Goal: Task Accomplishment & Management: Manage account settings

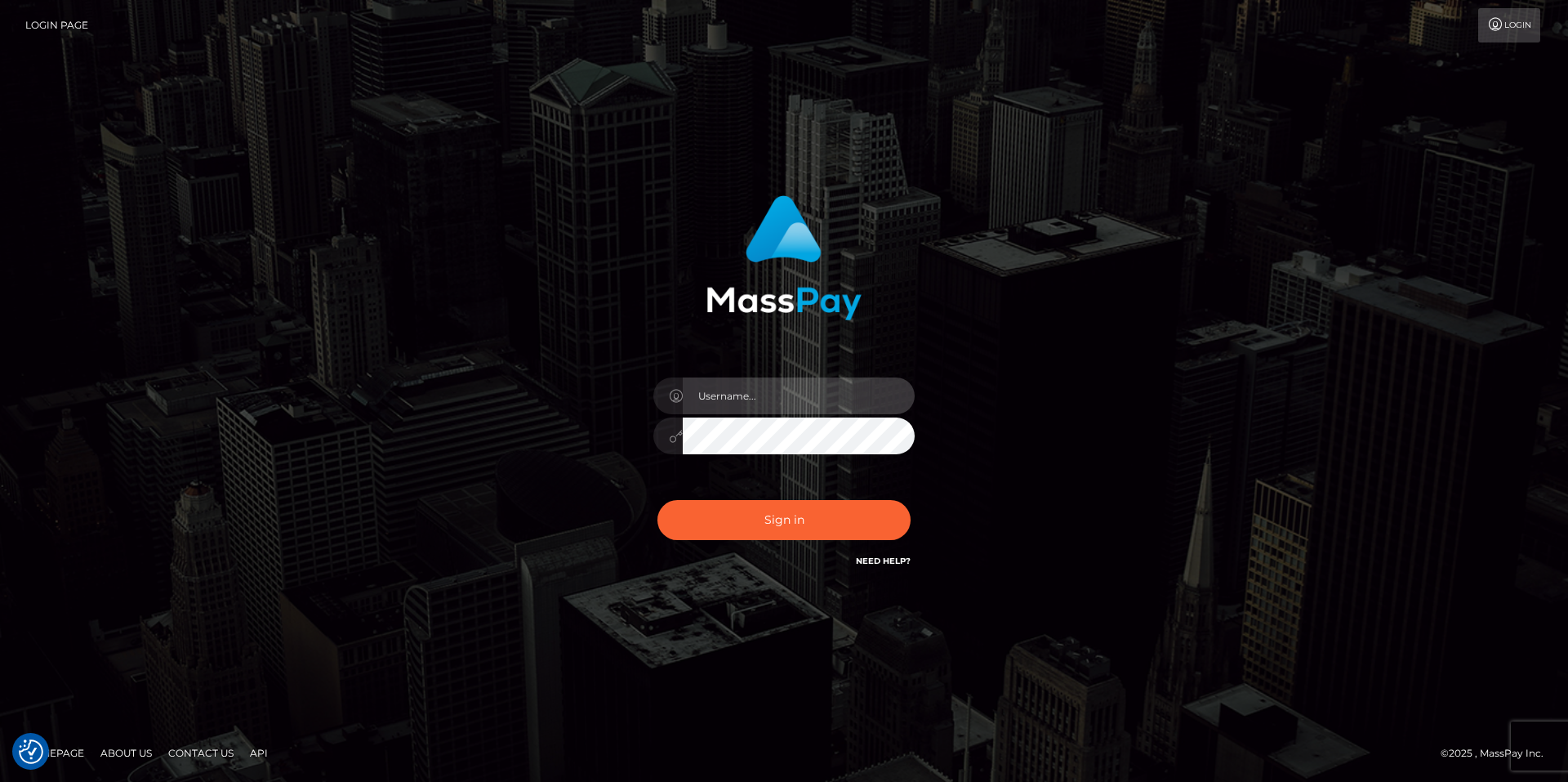
click at [795, 397] on input "text" at bounding box center [798, 395] width 232 height 37
click at [0, 781] on com-1password-button at bounding box center [0, 782] width 0 height 0
type input "smiley.throne"
click at [725, 402] on input "text" at bounding box center [798, 395] width 232 height 37
click at [750, 395] on input "text" at bounding box center [798, 395] width 232 height 37
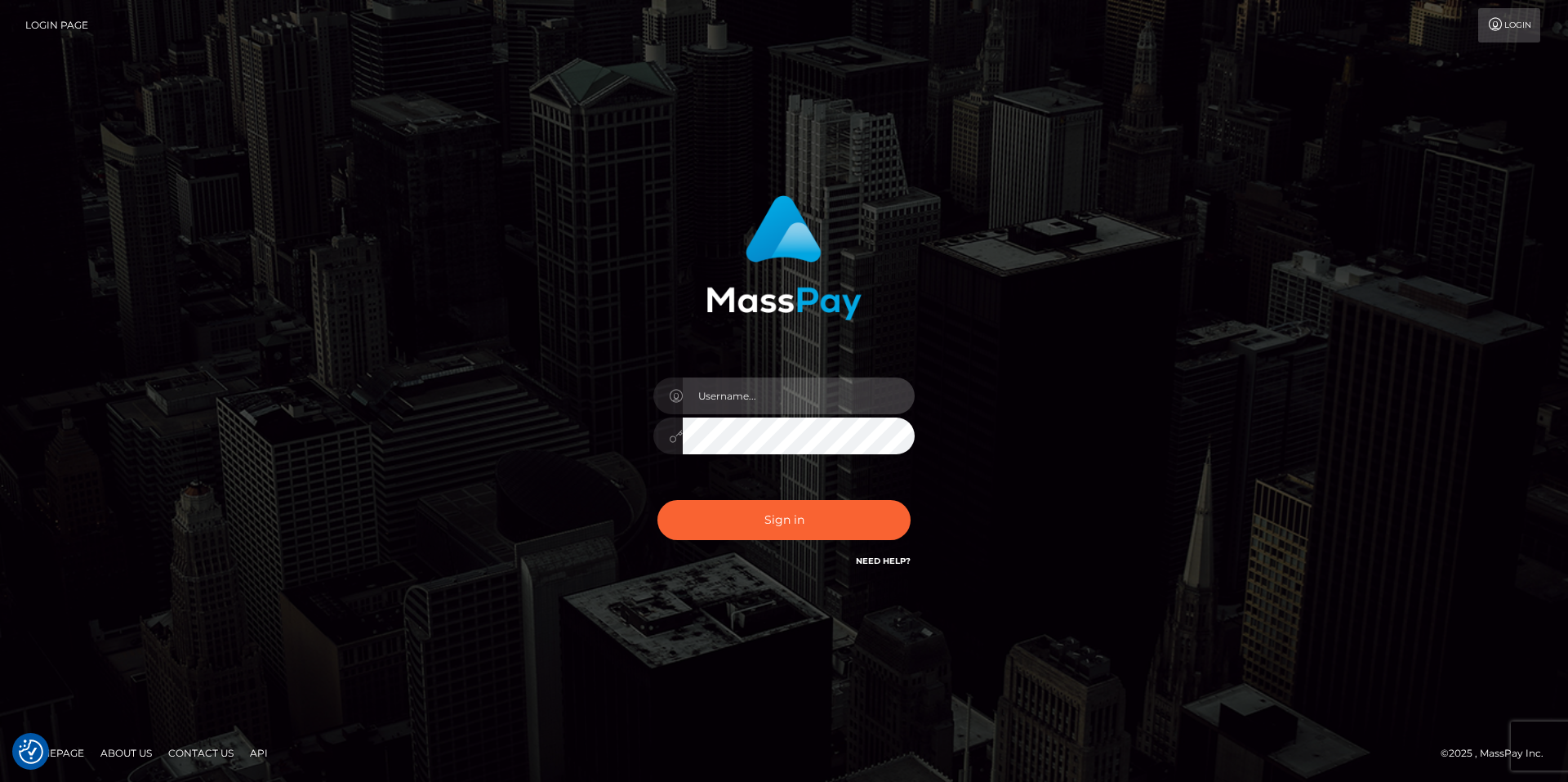
type input "smiley.throne"
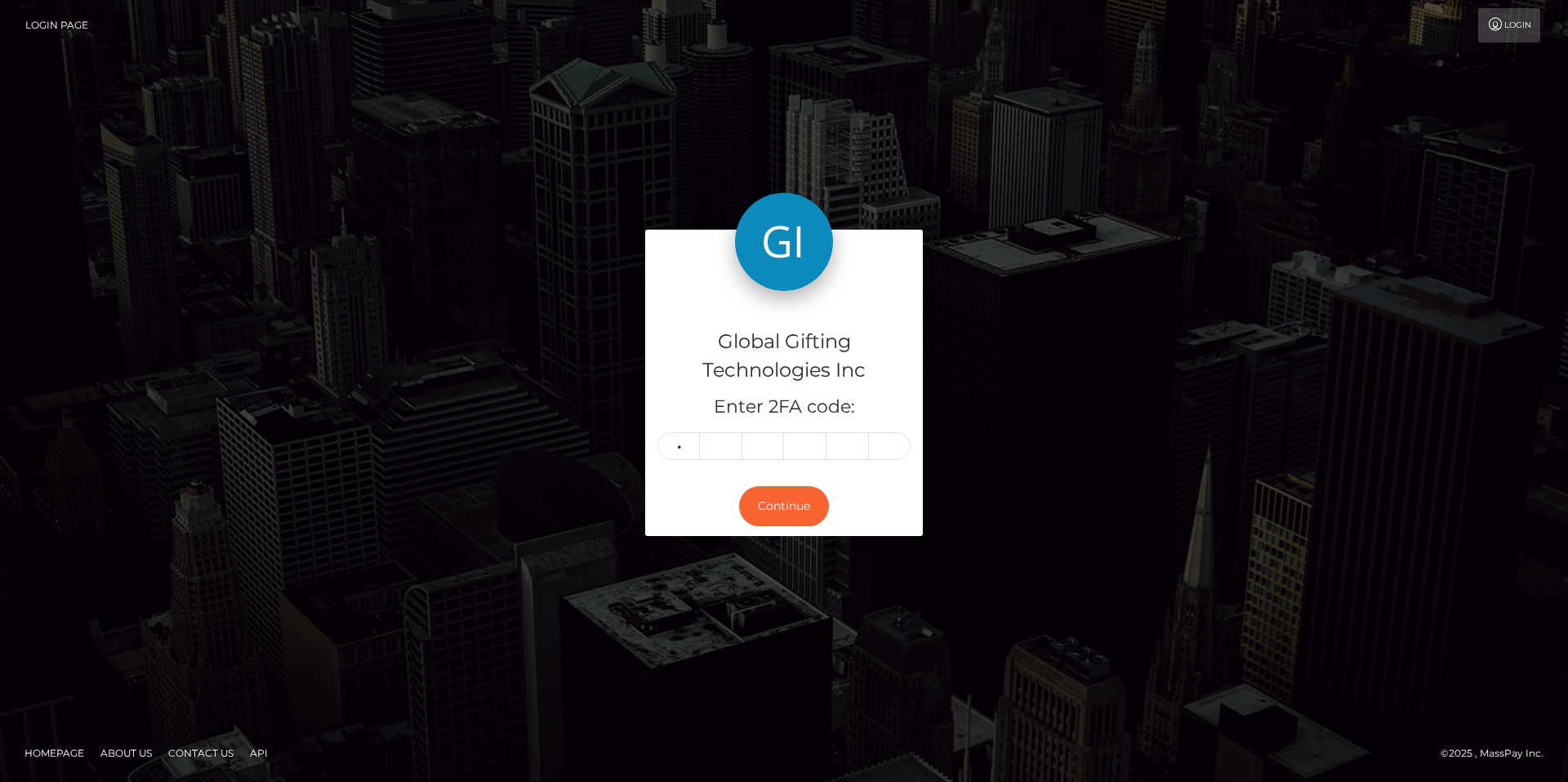
type input "2"
type input "4"
type input "0"
type input "8"
type input "4"
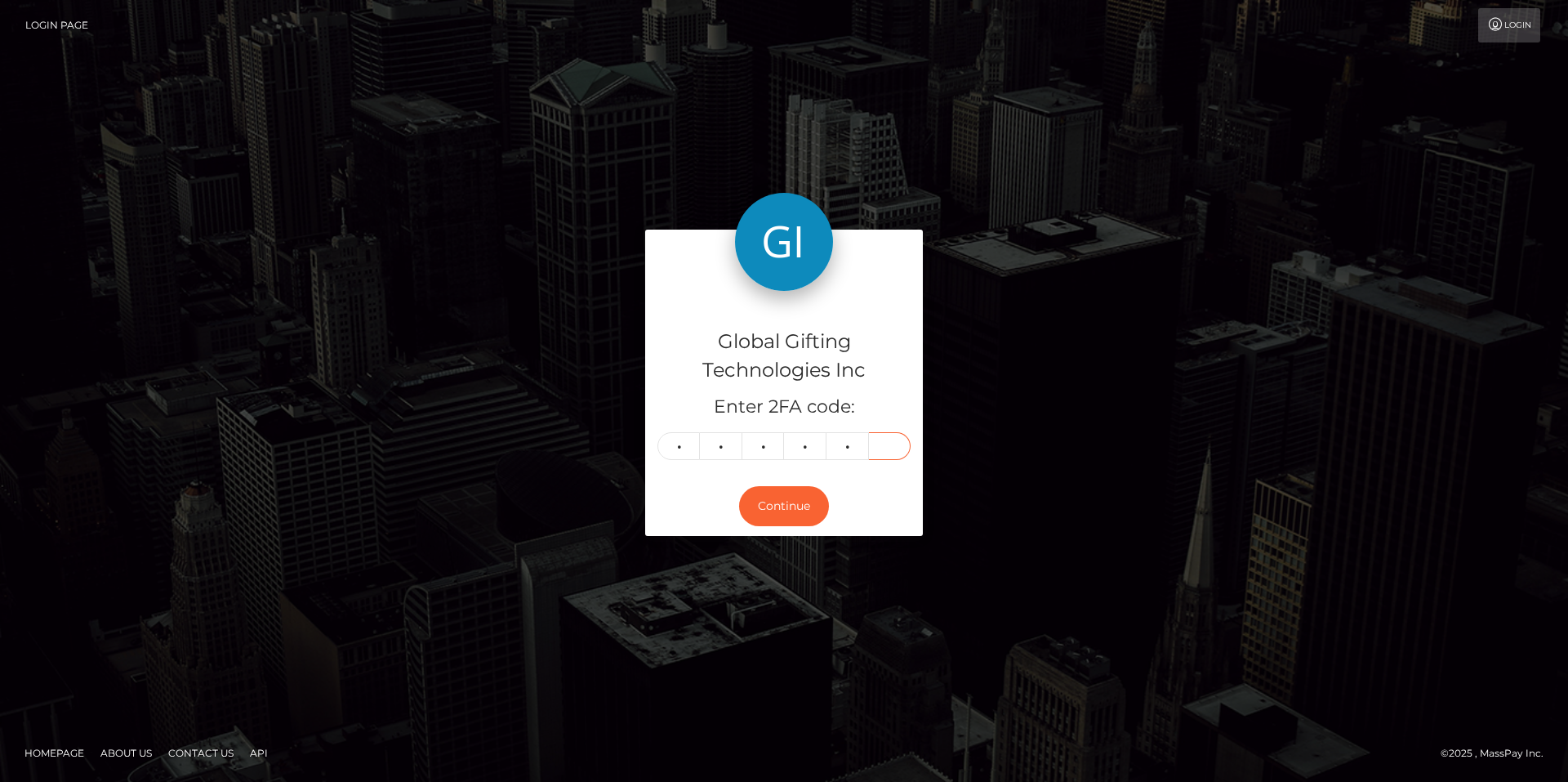
type input "6"
